Goal: Task Accomplishment & Management: Use online tool/utility

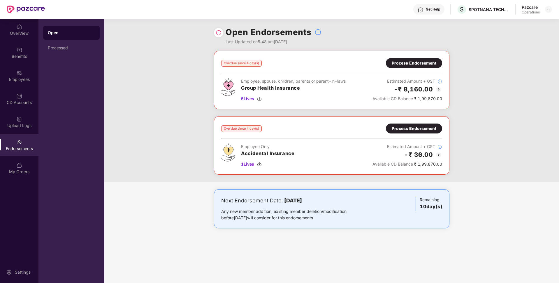
click at [408, 61] on div "Process Endorsement" at bounding box center [414, 63] width 45 height 6
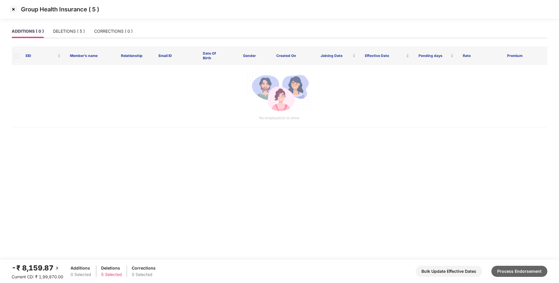
click at [518, 276] on button "Process Endorsement" at bounding box center [520, 270] width 56 height 11
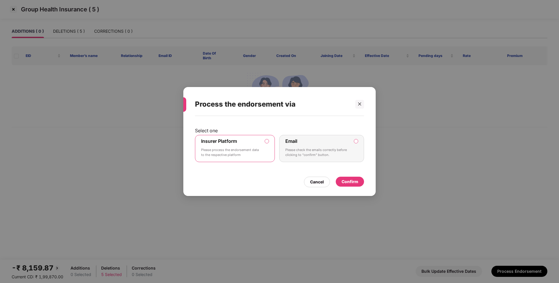
click at [352, 181] on div "Confirm" at bounding box center [350, 181] width 17 height 6
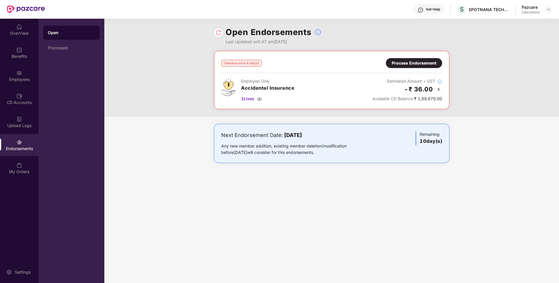
click at [412, 61] on div "Process Endorsement" at bounding box center [414, 63] width 45 height 6
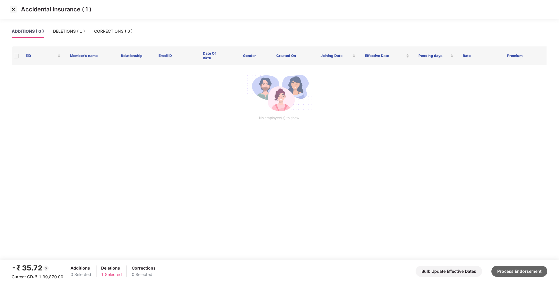
click at [512, 267] on button "Process Endorsement" at bounding box center [520, 270] width 56 height 11
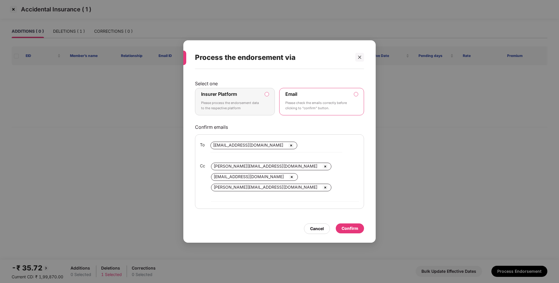
click at [241, 94] on label "Insurer Platform Please process the endorsement data to the respective platform" at bounding box center [235, 101] width 80 height 27
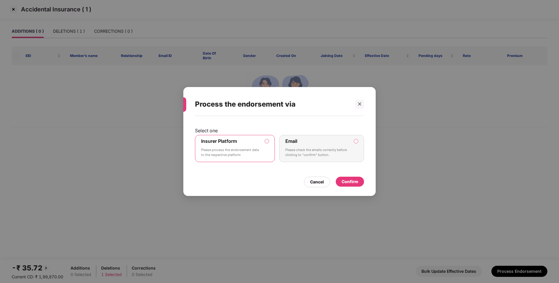
click at [347, 181] on div "Confirm" at bounding box center [350, 181] width 17 height 6
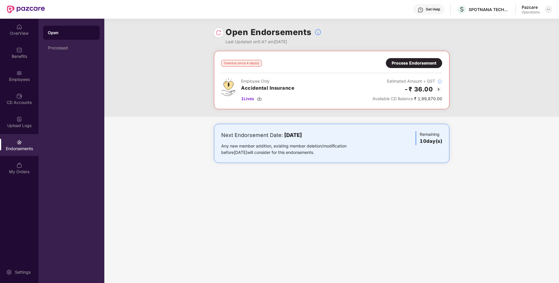
click at [548, 11] on img at bounding box center [549, 9] width 5 height 5
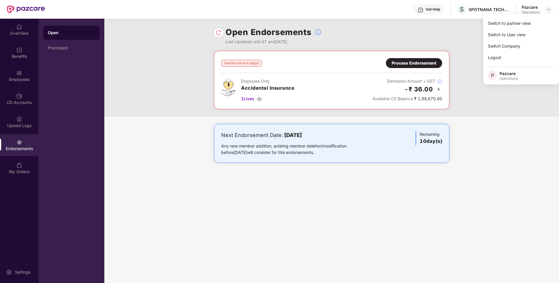
click at [462, 119] on div "Overdue since 4 day(s) Process Endorsement Employee Only Accidental Insurance 1…" at bounding box center [331, 113] width 455 height 124
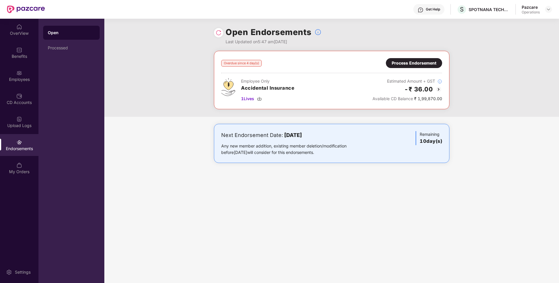
click at [218, 32] on img at bounding box center [219, 33] width 6 height 6
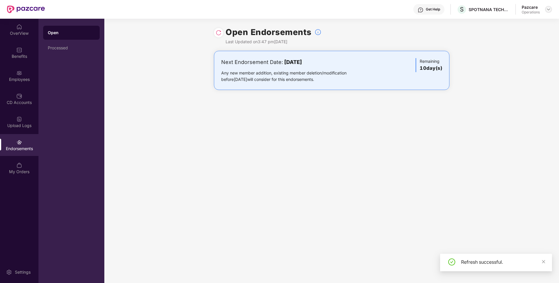
click at [548, 6] on div at bounding box center [548, 9] width 7 height 7
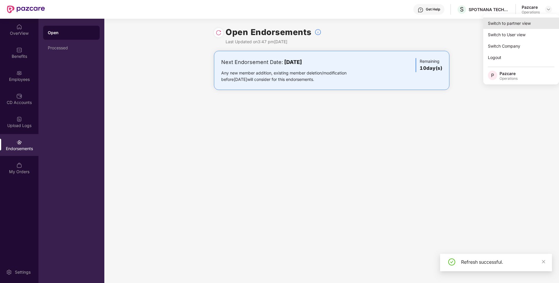
click at [534, 27] on div "Switch to partner view" at bounding box center [522, 23] width 76 height 11
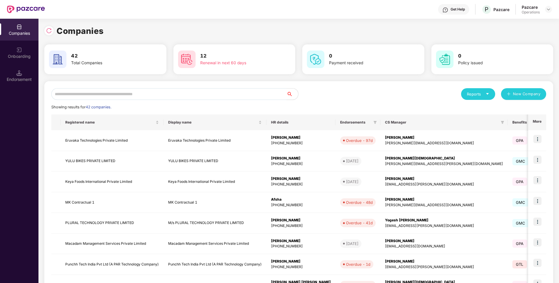
click at [265, 92] on input "text" at bounding box center [168, 94] width 235 height 12
paste input "**********"
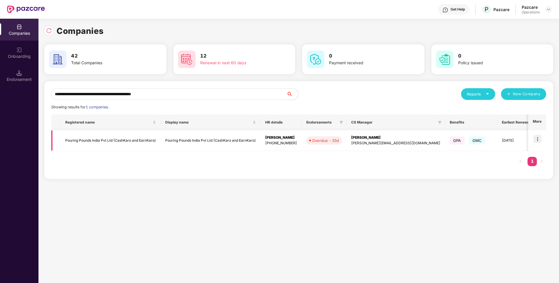
type input "**********"
click at [542, 139] on img at bounding box center [538, 139] width 8 height 8
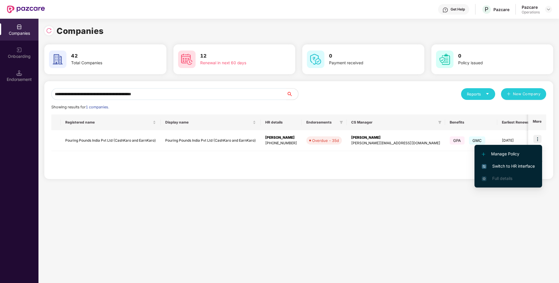
click at [501, 166] on span "Switch to HR interface" at bounding box center [508, 166] width 53 height 6
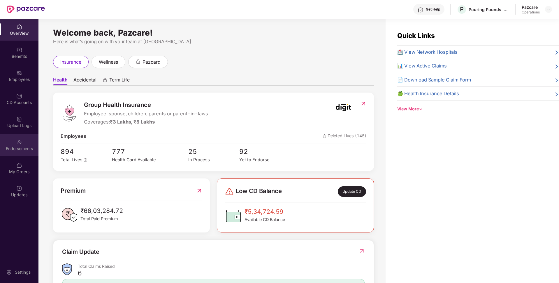
click at [11, 149] on div "Endorsements" at bounding box center [19, 149] width 39 height 6
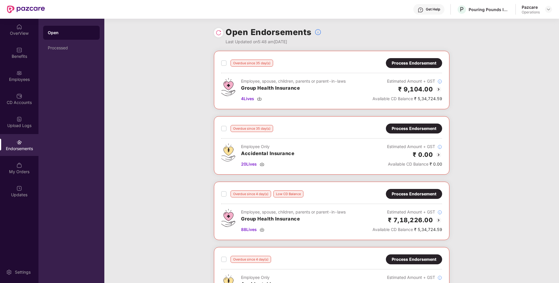
click at [424, 66] on div "Process Endorsement" at bounding box center [414, 63] width 45 height 6
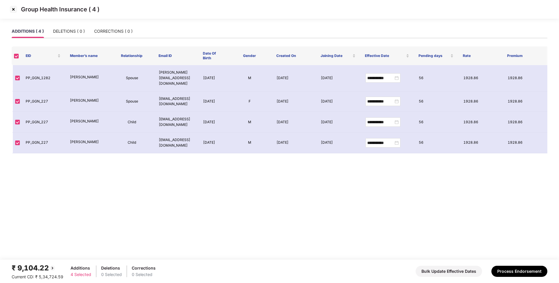
click at [14, 9] on img at bounding box center [13, 9] width 9 height 9
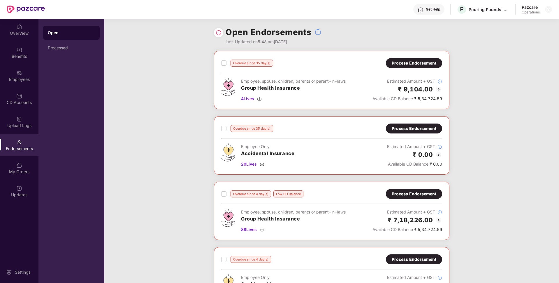
click at [395, 66] on div "Process Endorsement" at bounding box center [414, 63] width 56 height 10
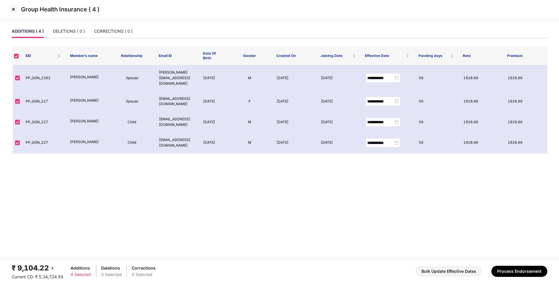
click at [10, 11] on img at bounding box center [13, 9] width 9 height 9
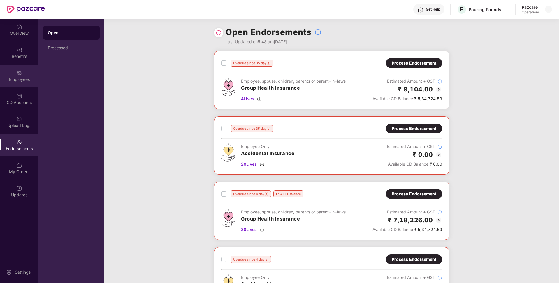
click at [20, 73] on img at bounding box center [19, 73] width 6 height 6
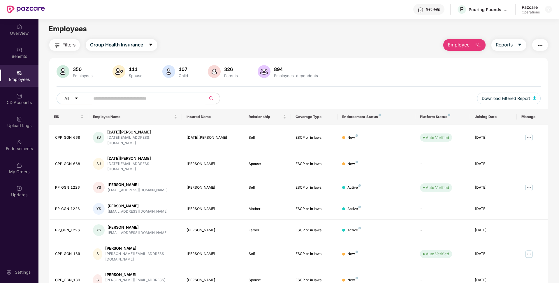
click at [134, 101] on input "text" at bounding box center [145, 98] width 105 height 9
paste input "******"
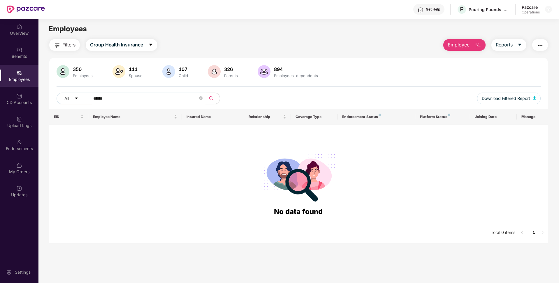
type input "******"
